Goal: Task Accomplishment & Management: Use online tool/utility

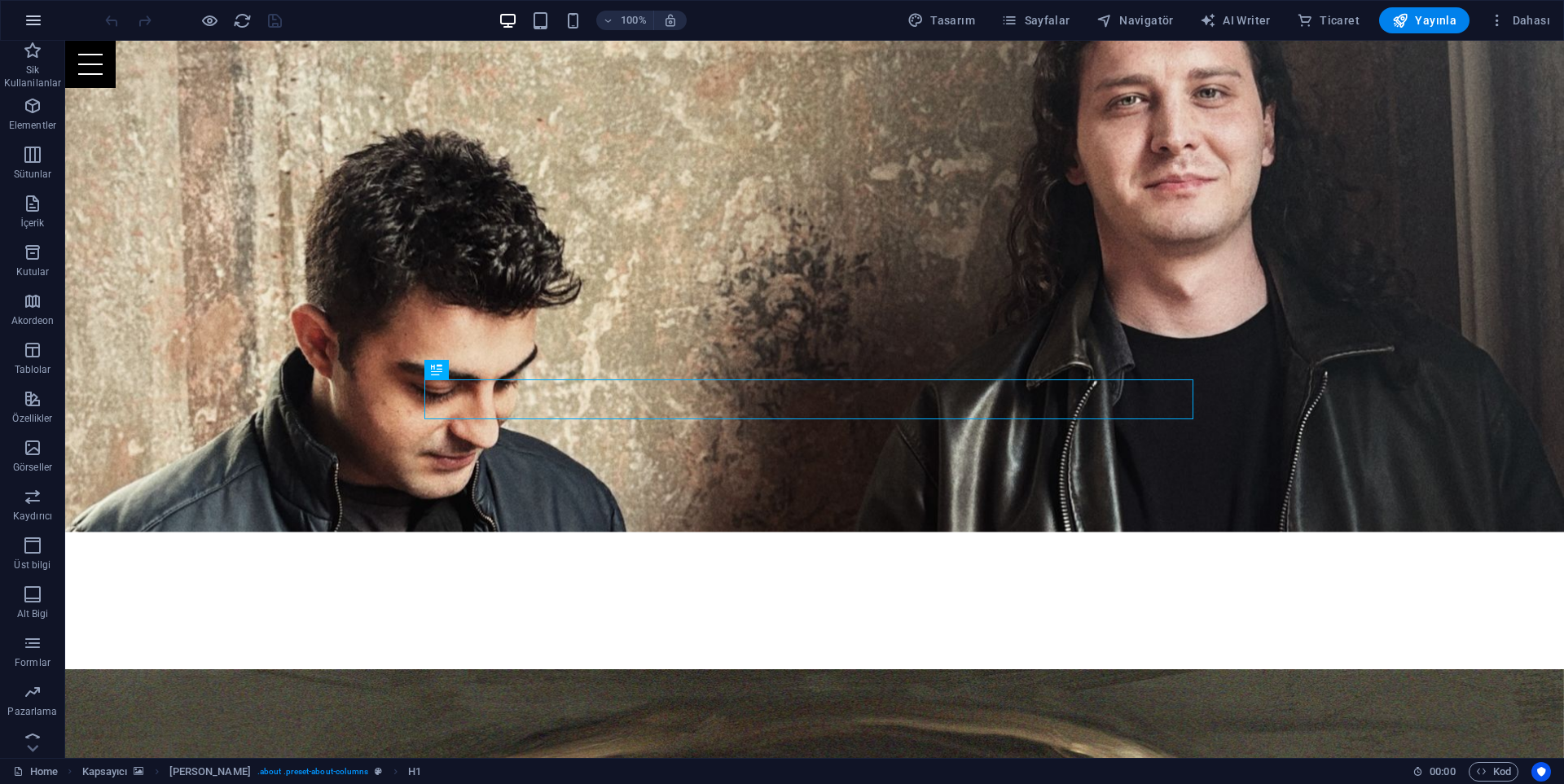
click at [25, 19] on icon "button" at bounding box center [33, 21] width 20 height 20
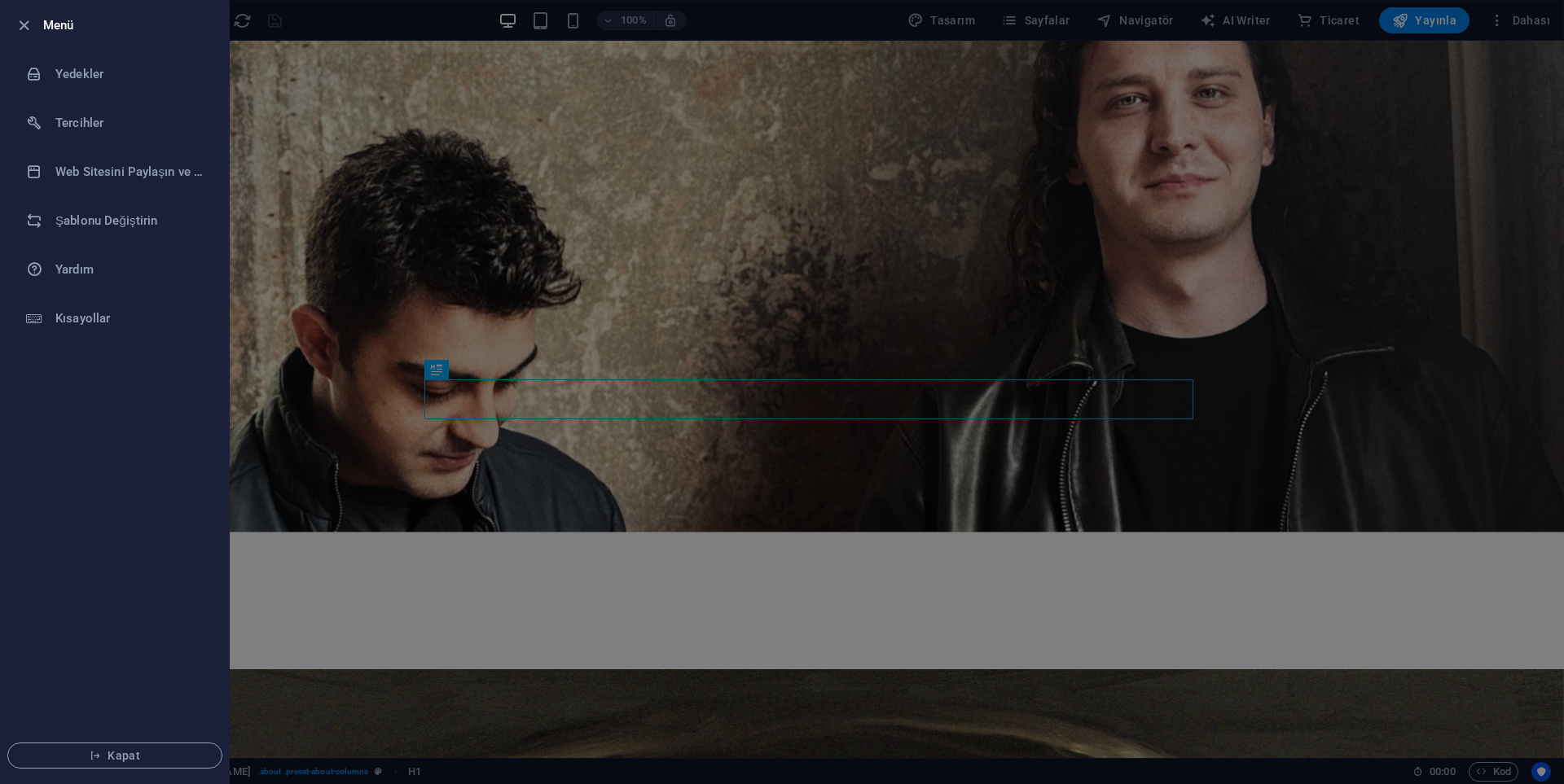
click at [609, 351] on div at bounding box center [782, 392] width 1564 height 784
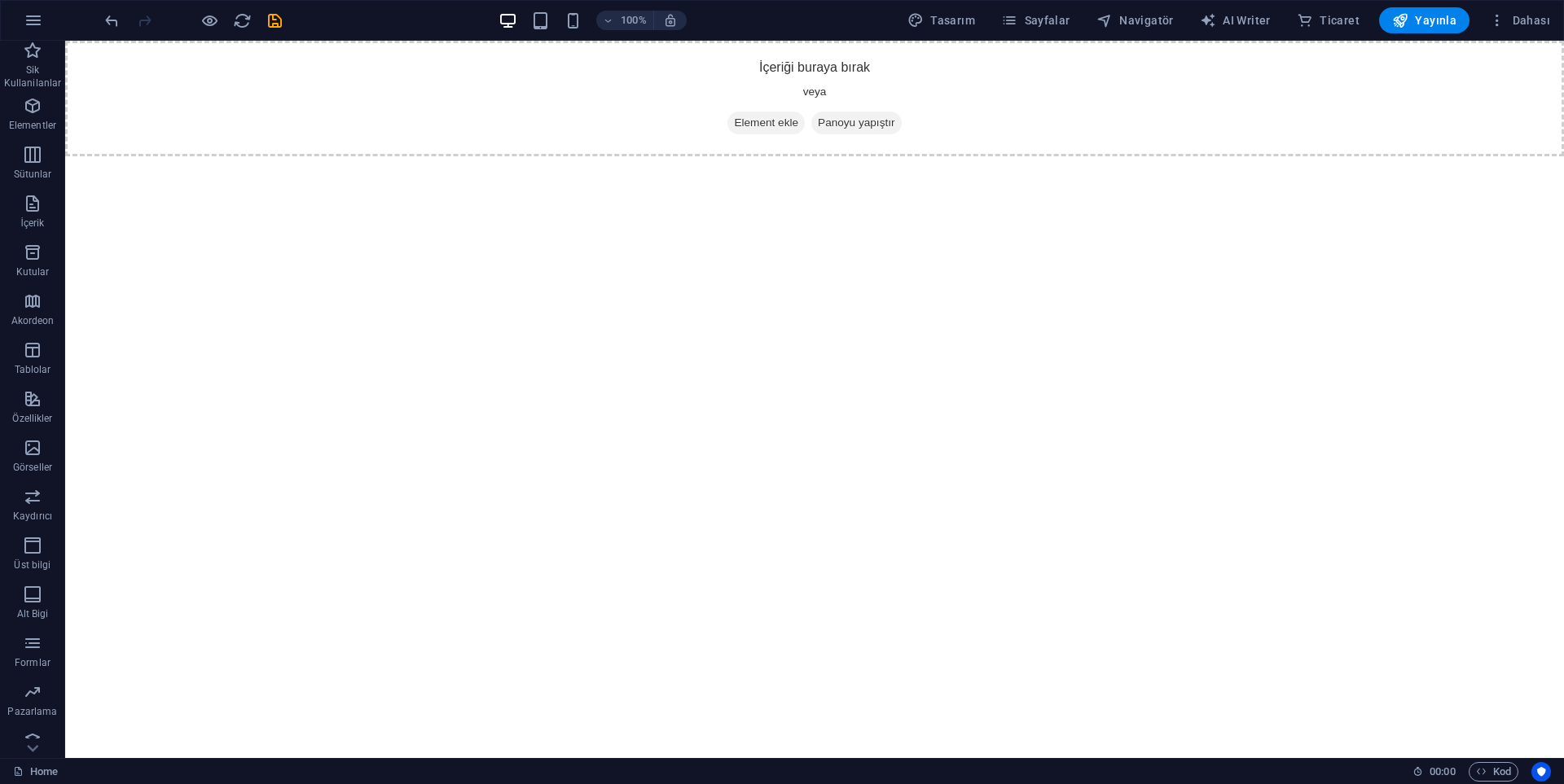
click at [971, 5] on div "100% Tasarım [PERSON_NAME] AI Writer Ticaret Yayınla Dahası" at bounding box center [782, 20] width 1562 height 39
click at [971, 16] on span "Tasarım" at bounding box center [941, 21] width 68 height 16
select select "px"
select select "400"
select select "px"
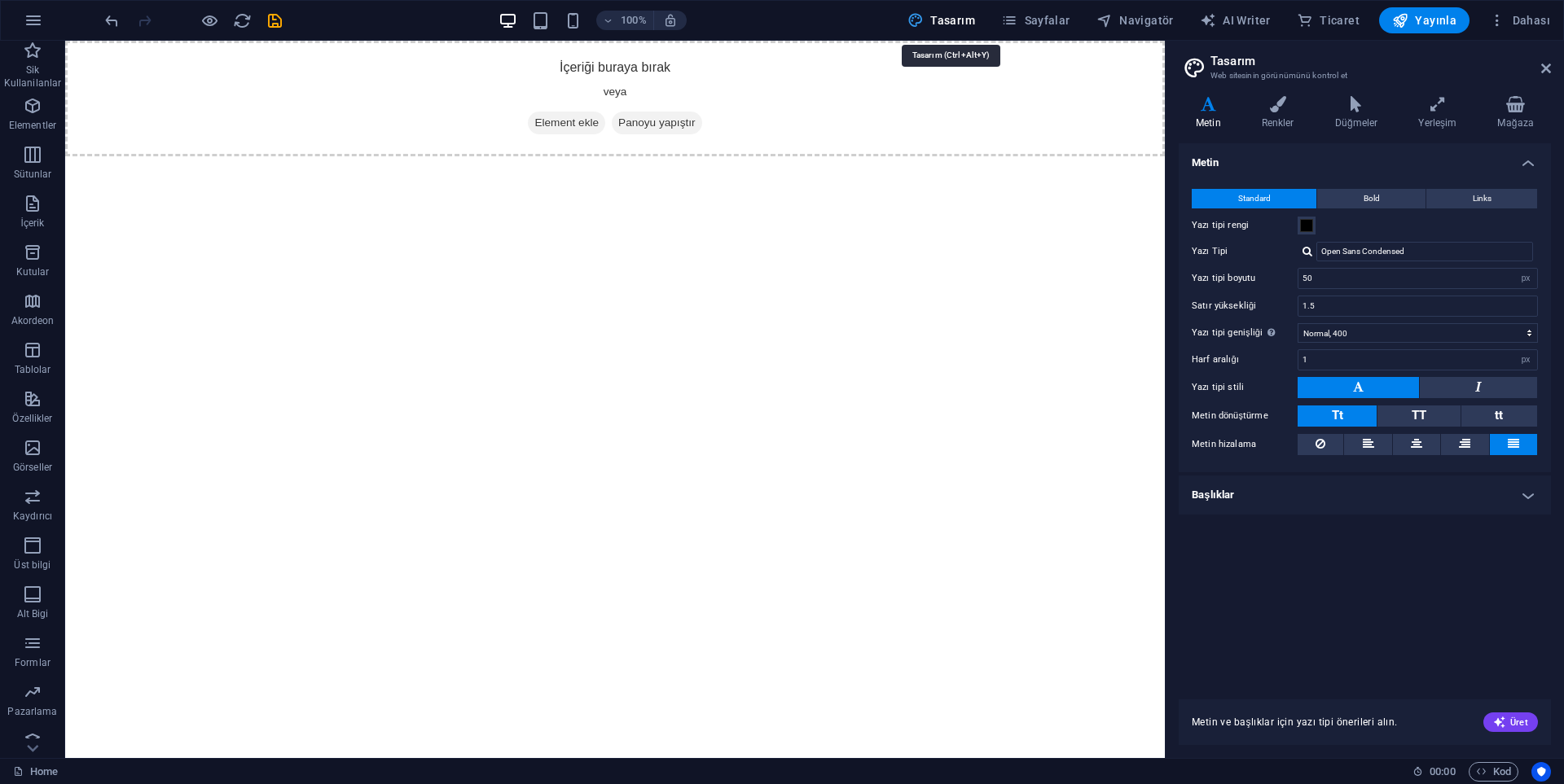
click at [967, 18] on span "Tasarım" at bounding box center [941, 21] width 68 height 16
click at [1209, 23] on icon "button" at bounding box center [1208, 21] width 16 height 16
select select "English"
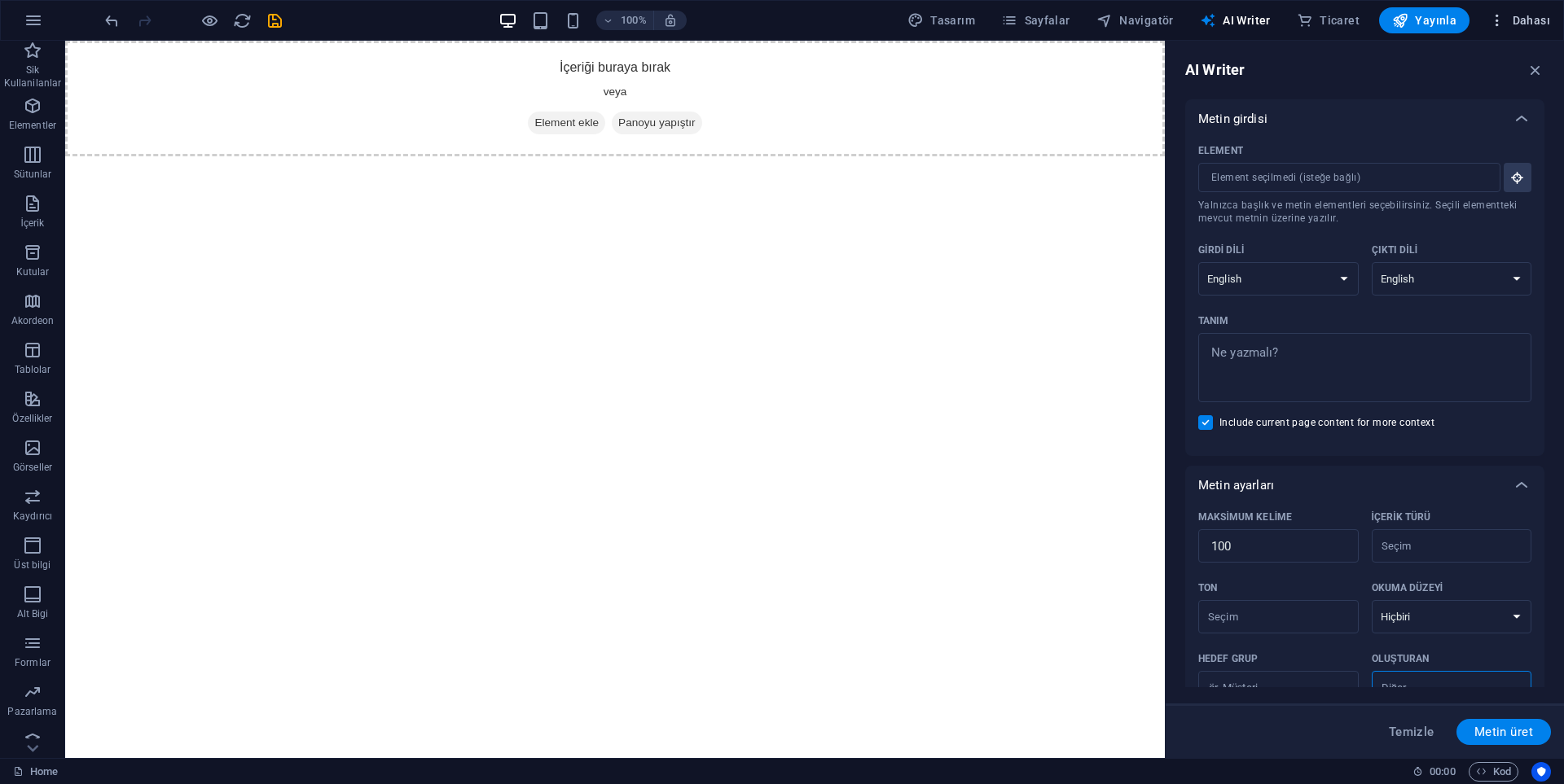
click at [1504, 23] on icon "button" at bounding box center [1497, 21] width 16 height 16
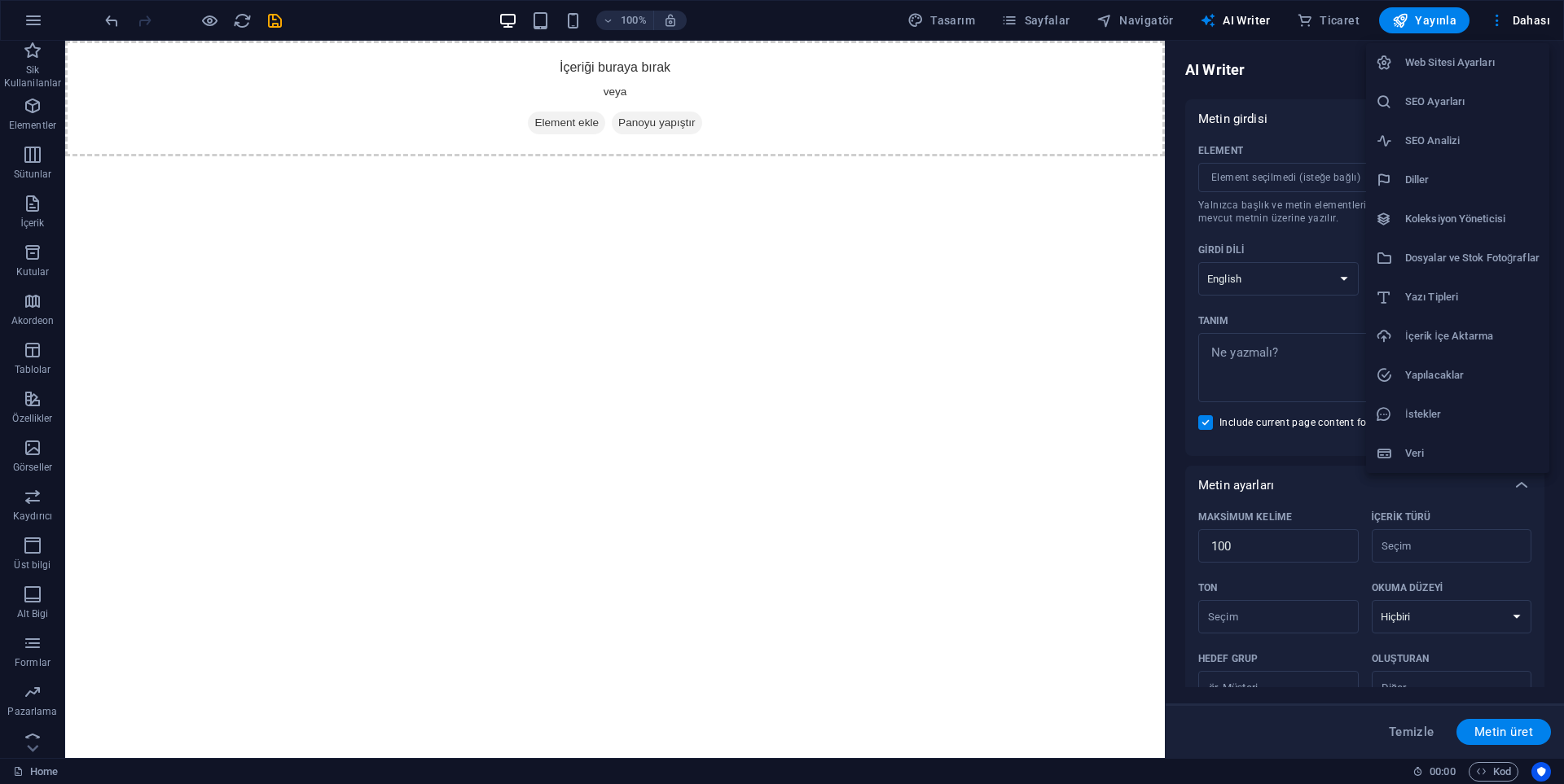
click at [1219, 119] on div at bounding box center [782, 392] width 1564 height 784
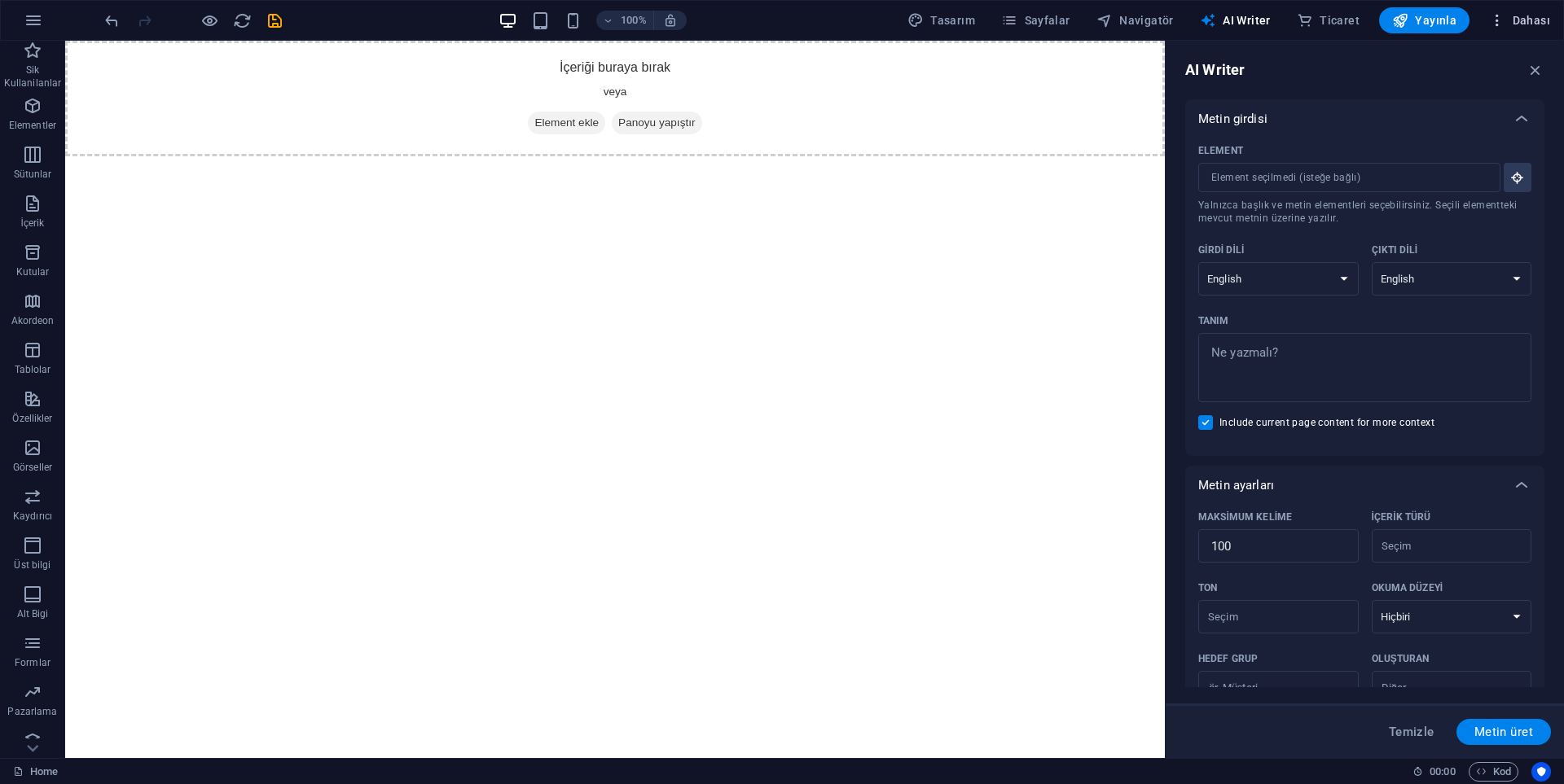
click at [1488, 21] on button "Dahası" at bounding box center [1520, 20] width 74 height 26
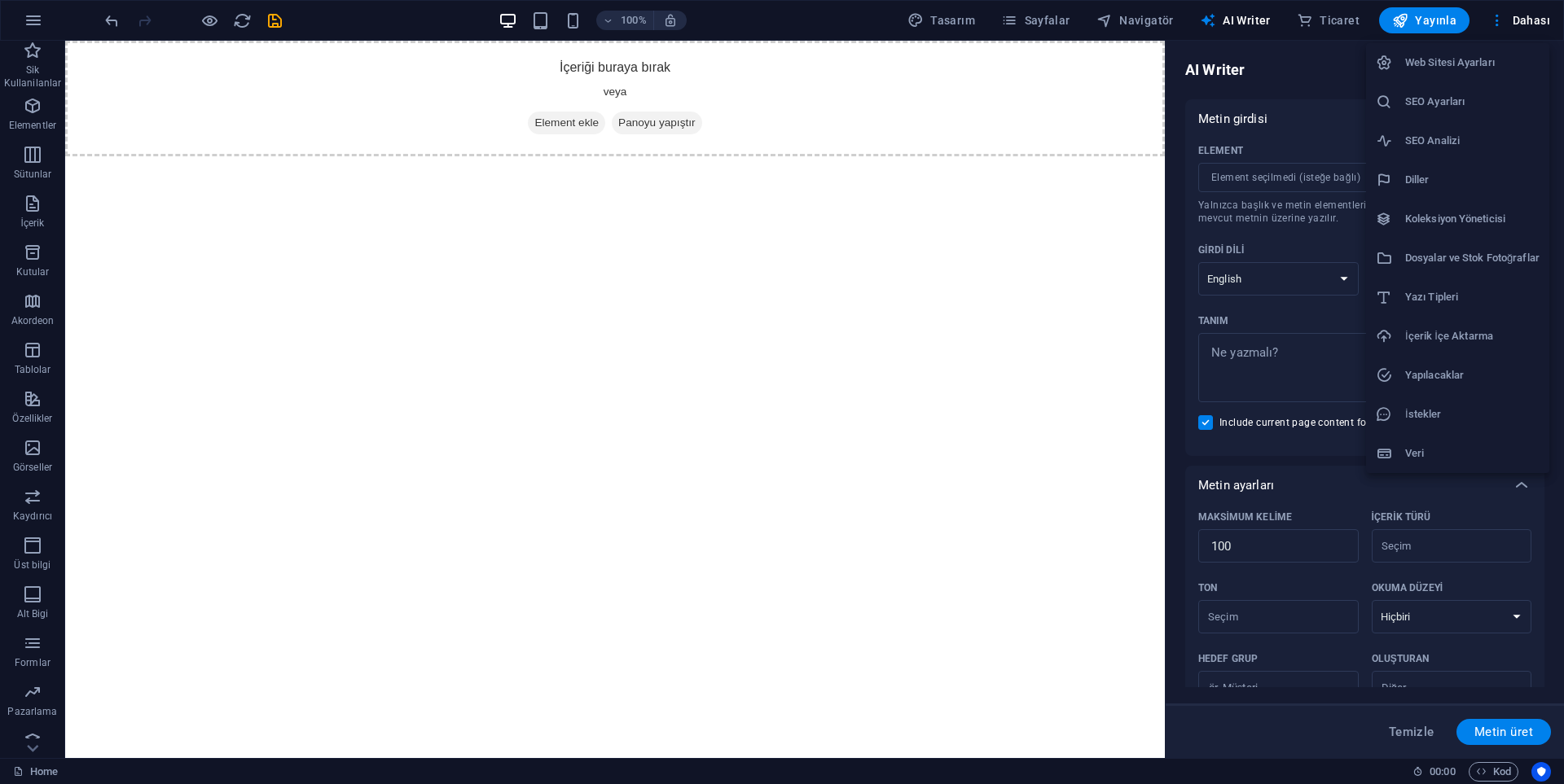
click at [97, 535] on div at bounding box center [782, 392] width 1564 height 784
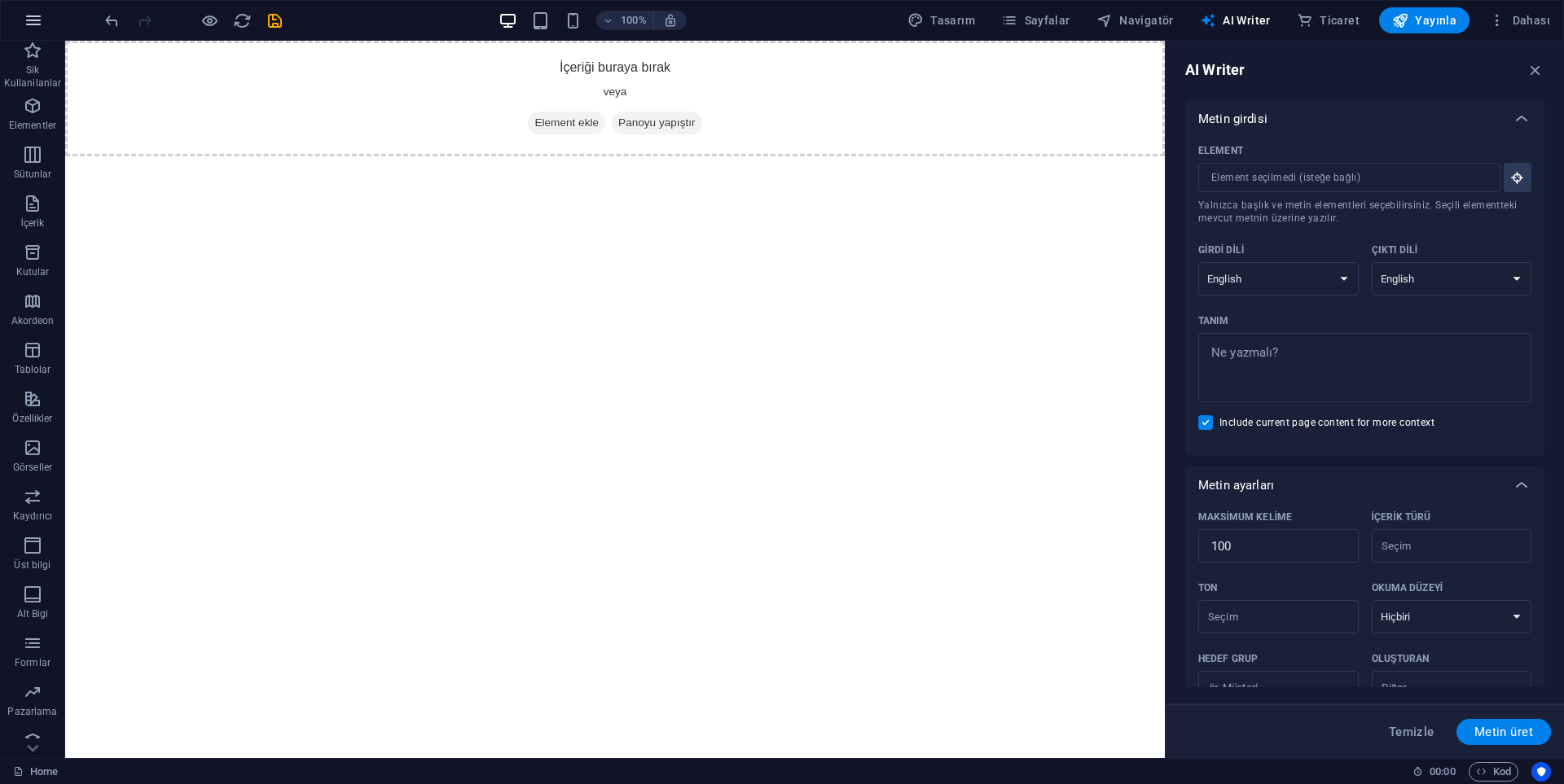
click at [33, 27] on icon "button" at bounding box center [33, 21] width 20 height 20
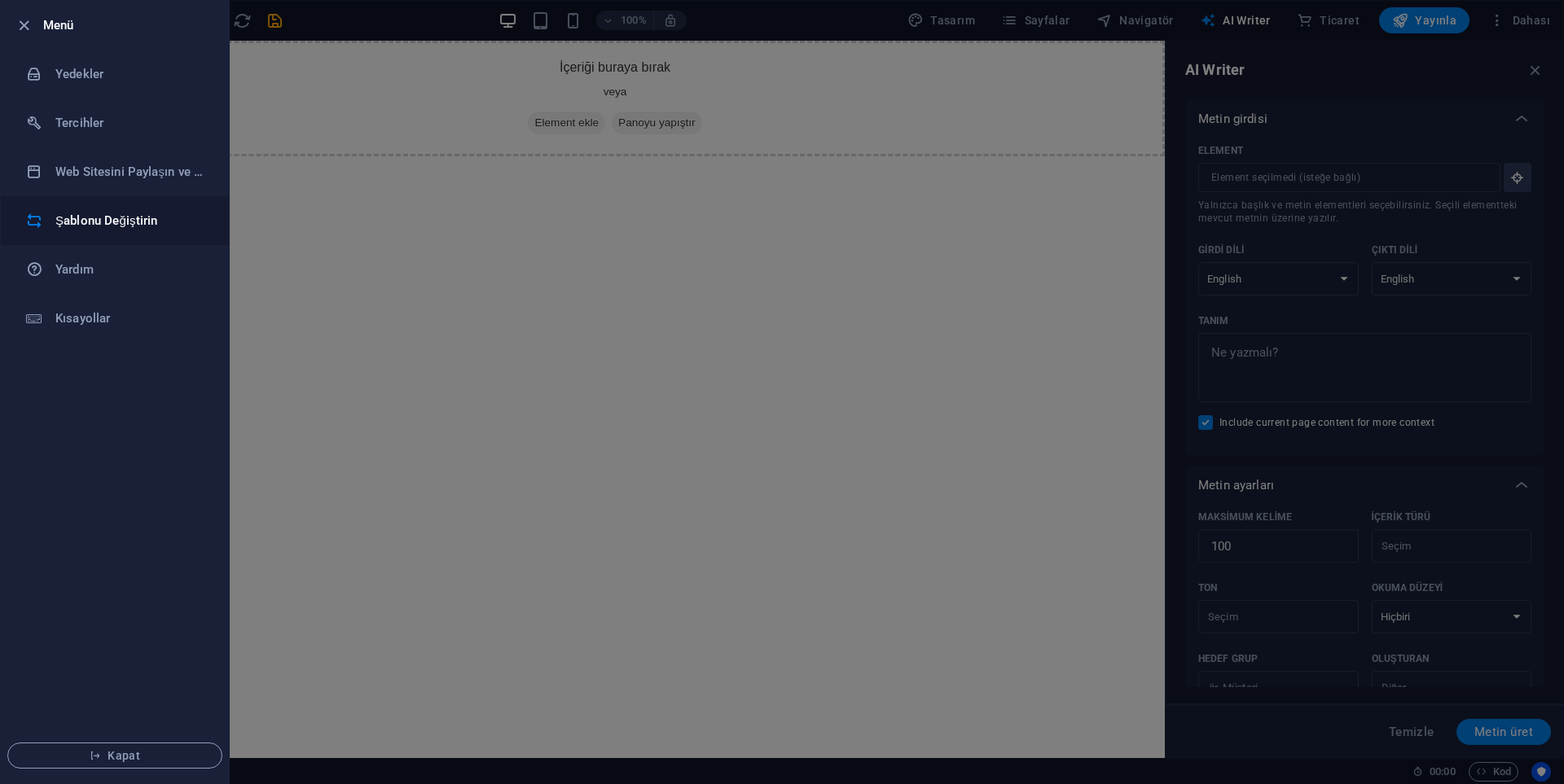
click at [125, 223] on h6 "Şablonu Değiştirin" at bounding box center [130, 221] width 151 height 20
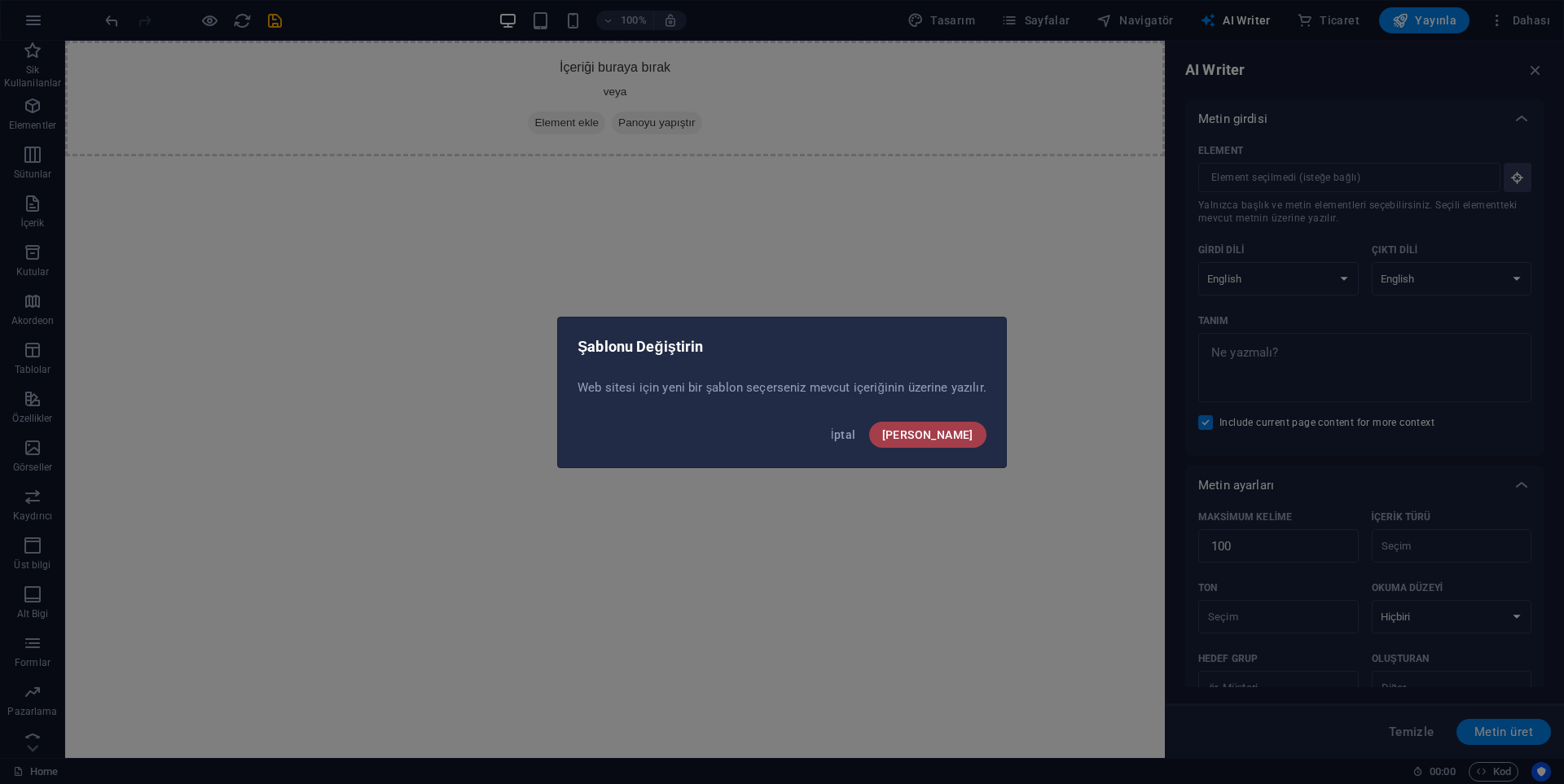
click at [949, 426] on button "[PERSON_NAME]" at bounding box center [928, 434] width 117 height 26
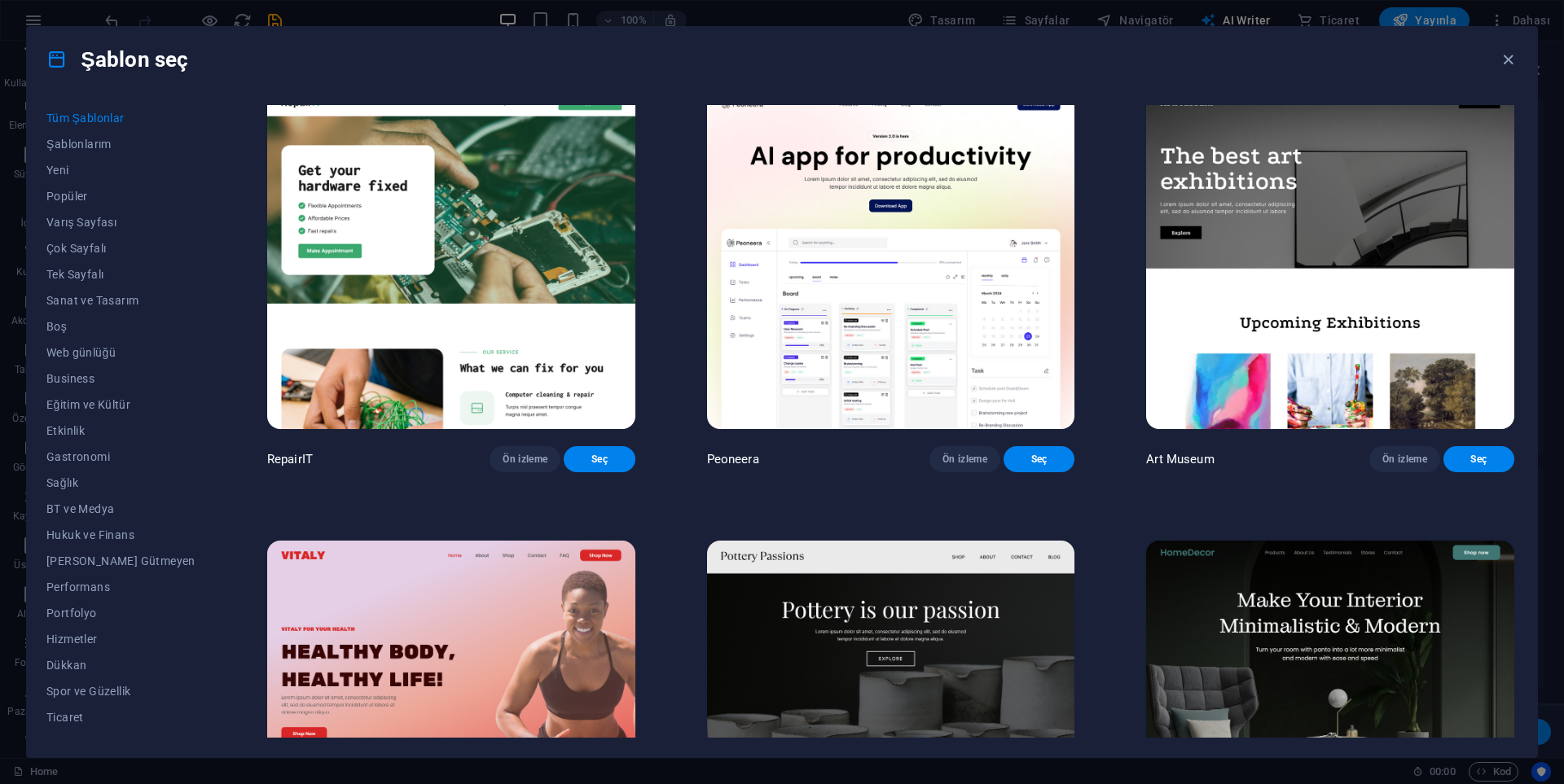
scroll to position [570, 0]
